Goal: Register for event/course

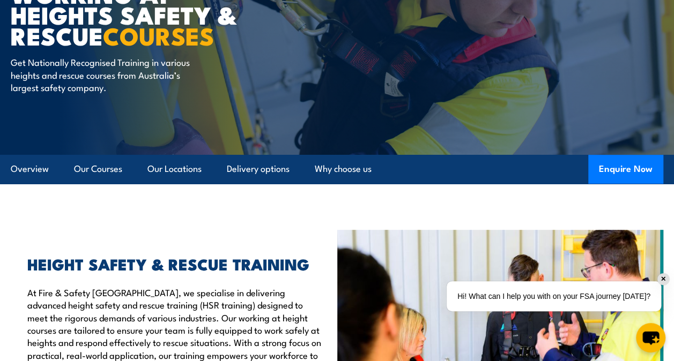
scroll to position [195, 0]
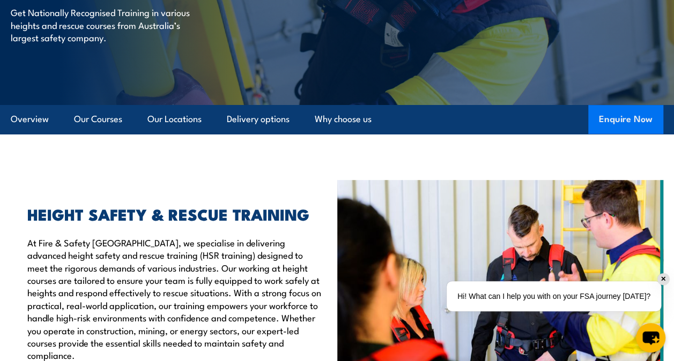
click at [628, 129] on button "Enquire Now" at bounding box center [625, 119] width 75 height 29
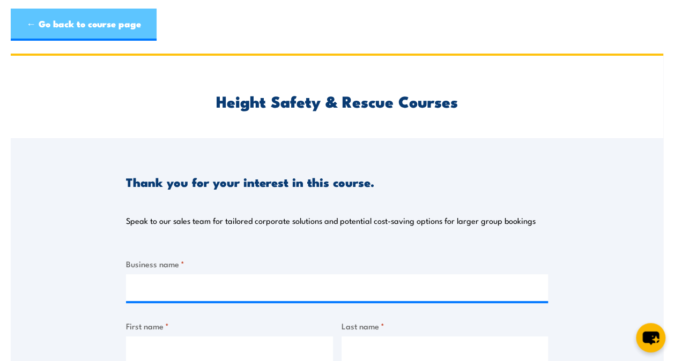
click at [43, 15] on link "← Go back to course page" at bounding box center [84, 25] width 146 height 32
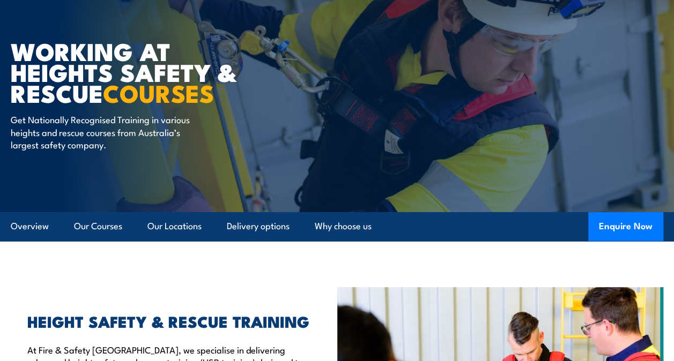
scroll to position [88, 0]
